Goal: Book appointment/travel/reservation

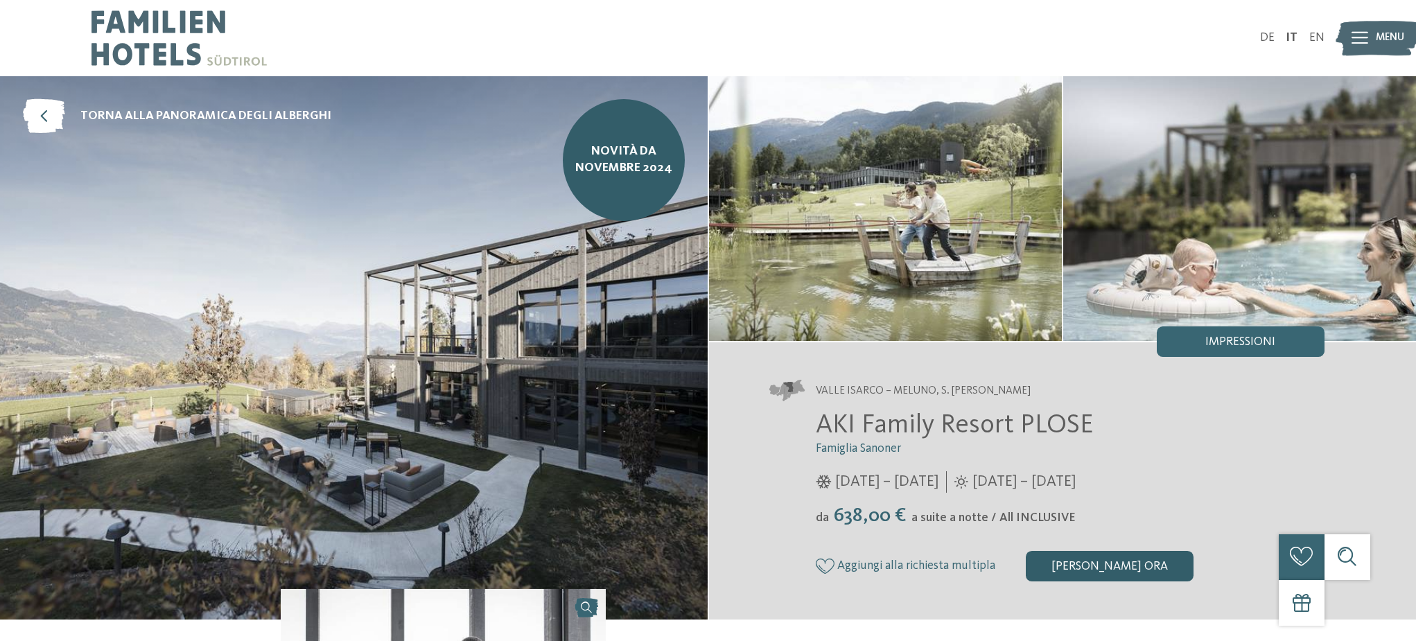
click at [1084, 573] on div "[PERSON_NAME] ora" at bounding box center [1110, 566] width 168 height 30
click at [1349, 41] on img at bounding box center [1377, 38] width 84 height 42
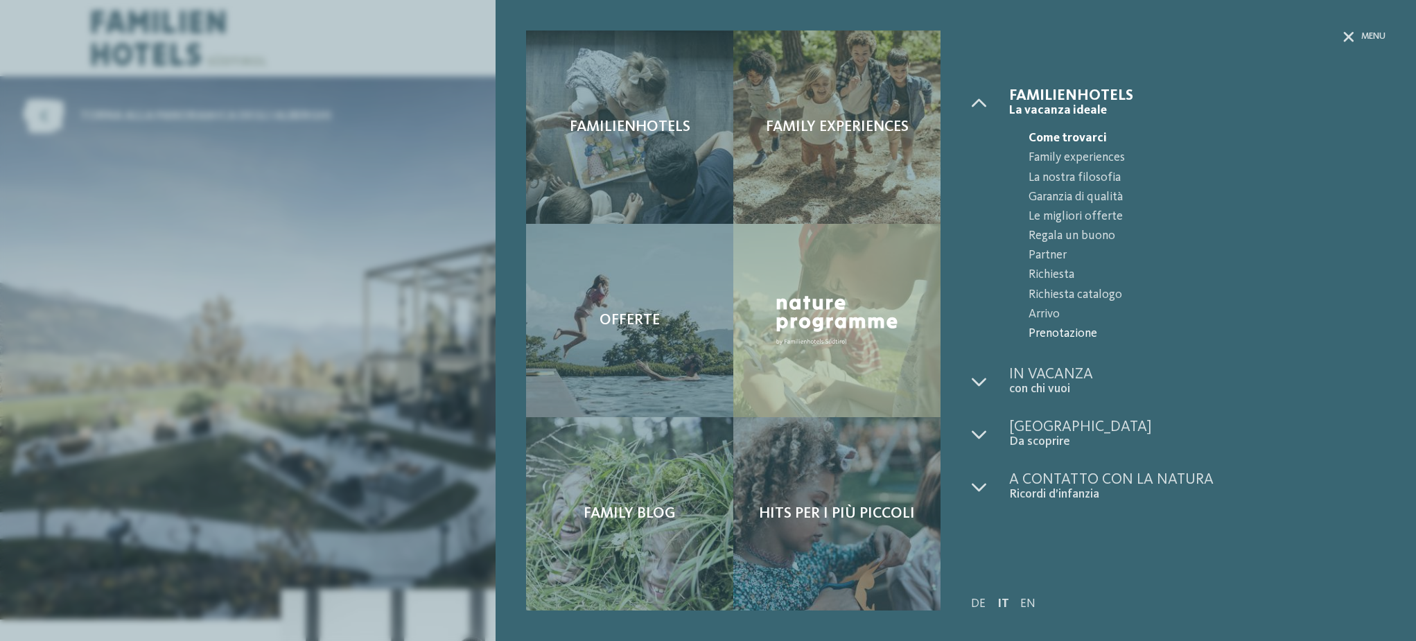
click at [1051, 335] on span "Prenotazione" at bounding box center [1206, 333] width 357 height 19
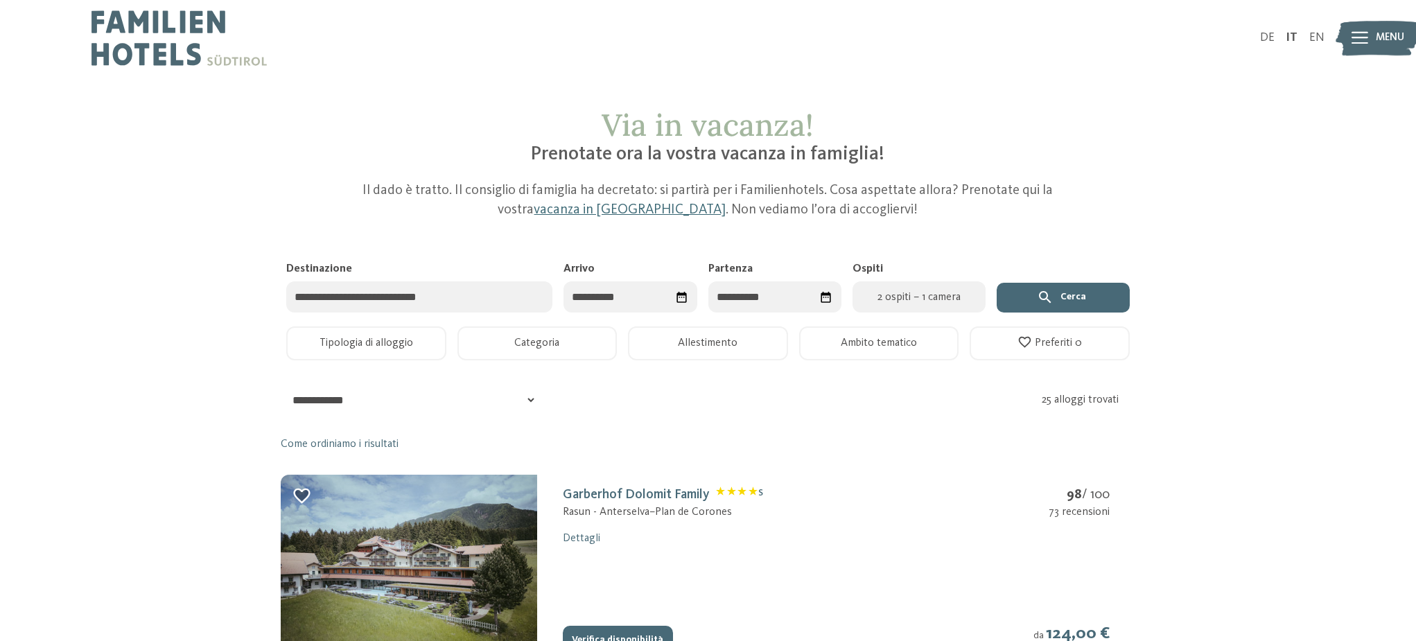
click at [478, 306] on input "Destinazione" at bounding box center [419, 296] width 266 height 31
